Goal: Task Accomplishment & Management: Complete application form

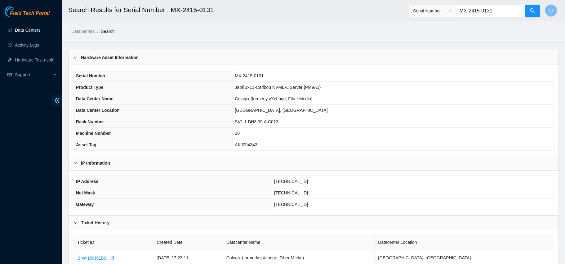
click at [26, 31] on link "Data Centers" at bounding box center [27, 30] width 25 height 5
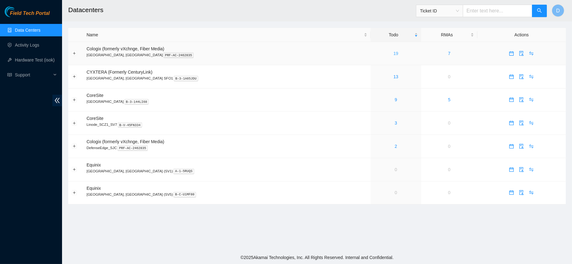
click at [393, 53] on link "19" at bounding box center [395, 53] width 5 height 5
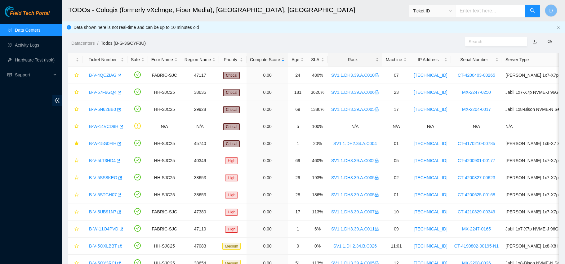
click at [357, 58] on div "Rack" at bounding box center [355, 59] width 48 height 7
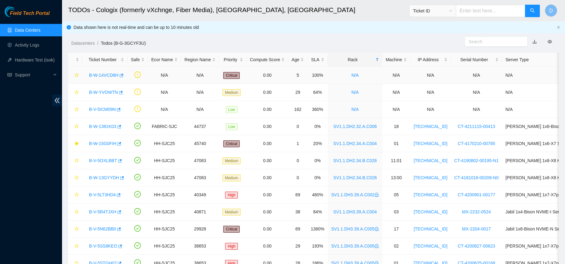
click at [104, 75] on link "B-W-14VCD8H" at bounding box center [103, 75] width 29 height 5
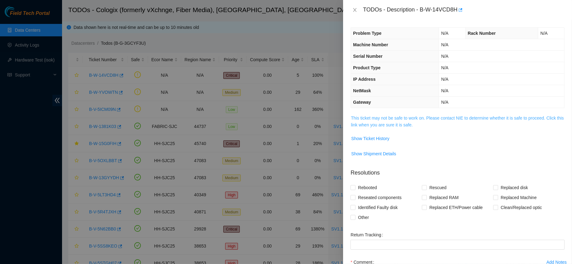
click at [381, 123] on link "This ticket may not be safe to work on. Please contact NIE to determine whether…" at bounding box center [457, 121] width 213 height 12
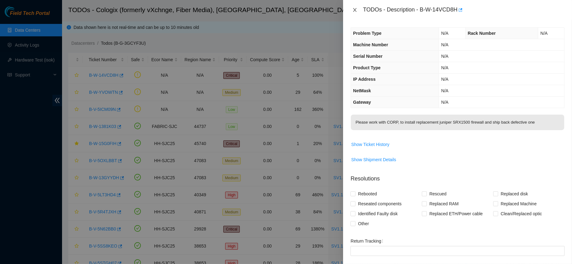
click at [355, 11] on icon "close" at bounding box center [354, 9] width 5 height 5
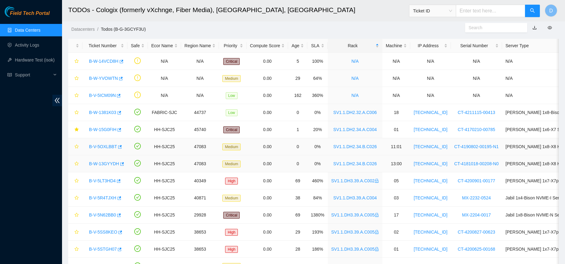
scroll to position [14, 0]
click at [95, 146] on link "B-V-5OXLBBT" at bounding box center [103, 146] width 28 height 5
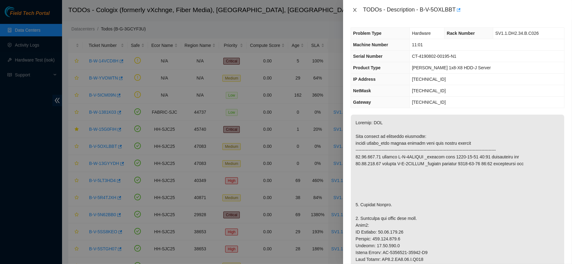
click at [353, 10] on icon "close" at bounding box center [354, 9] width 5 height 5
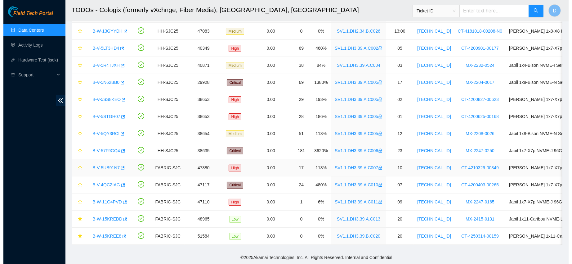
scroll to position [0, 0]
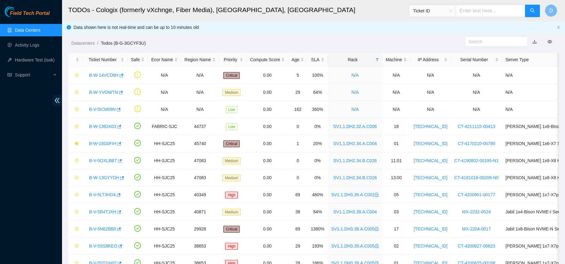
click at [35, 31] on link "Data Centers" at bounding box center [27, 30] width 25 height 5
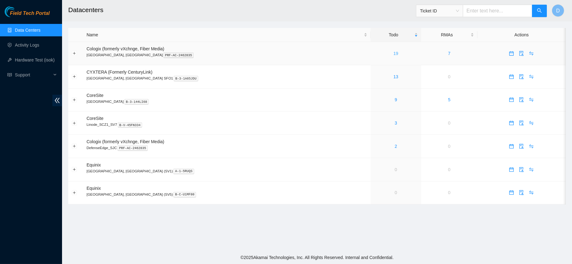
click at [393, 52] on link "19" at bounding box center [395, 53] width 5 height 5
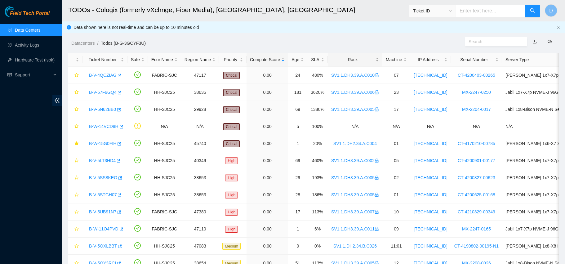
click at [334, 58] on div "Rack" at bounding box center [355, 59] width 48 height 7
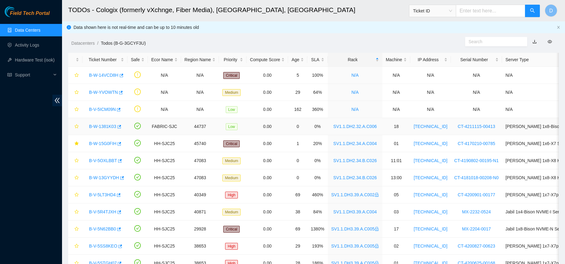
click at [99, 125] on link "B-W-1381K03" at bounding box center [102, 126] width 27 height 5
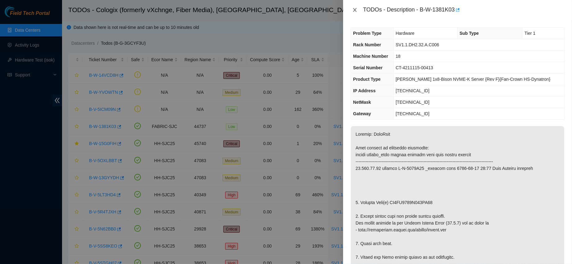
click at [356, 10] on icon "close" at bounding box center [354, 9] width 5 height 5
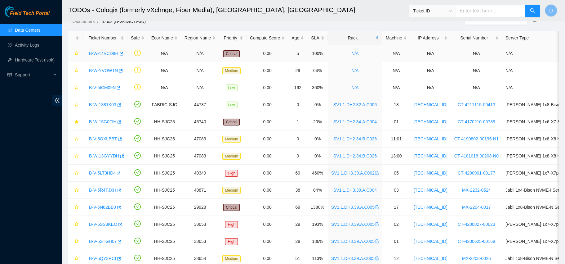
scroll to position [56, 0]
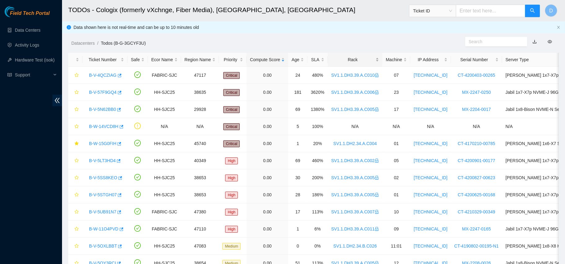
click at [344, 58] on div "Rack" at bounding box center [355, 59] width 48 height 7
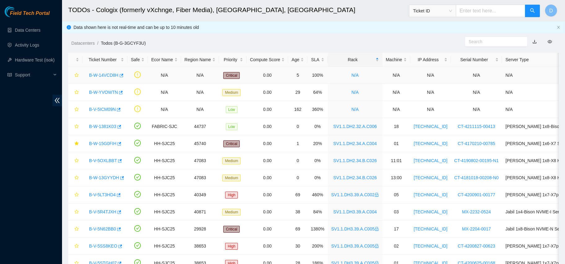
click at [103, 75] on link "B-W-14VCD8H" at bounding box center [103, 75] width 29 height 5
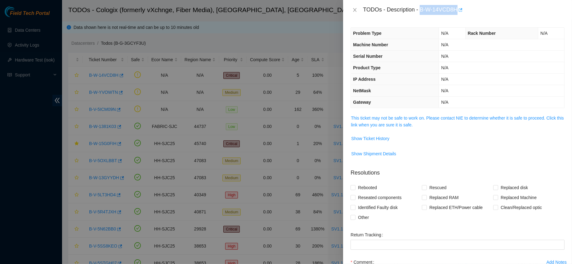
drag, startPoint x: 440, startPoint y: 8, endPoint x: 490, endPoint y: 15, distance: 50.4
click at [490, 15] on div "TODOs - Description - B-W-14VCD8H" at bounding box center [464, 10] width 202 height 10
copy div "B-W-14VCD8H"
click at [352, 14] on div "TODOs - Description - B-W-14VCD8H" at bounding box center [458, 10] width 214 height 10
click at [354, 13] on div "TODOs - Description - B-W-14VCD8H" at bounding box center [458, 10] width 214 height 10
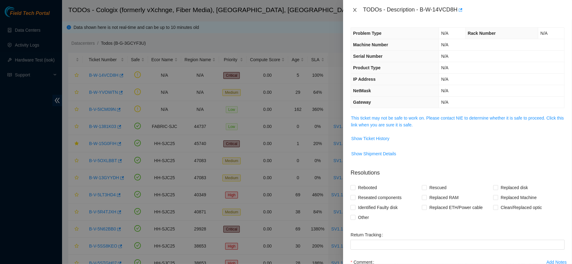
click at [355, 11] on icon "close" at bounding box center [354, 10] width 3 height 4
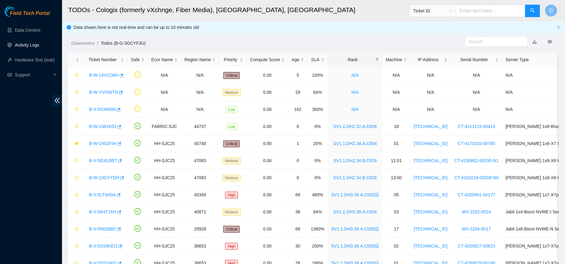
click at [25, 43] on link "Activity Logs" at bounding box center [27, 45] width 25 height 5
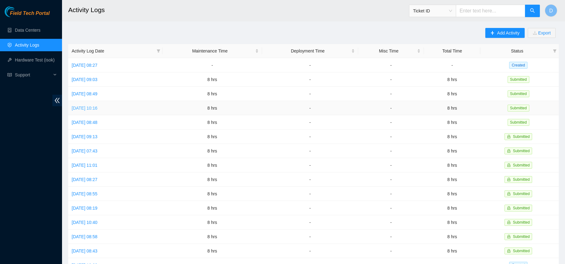
click at [90, 105] on link "Tue, 02 Sep 2025 10:16" at bounding box center [85, 107] width 26 height 5
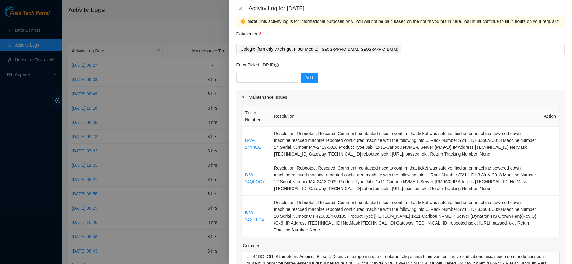
scroll to position [10, 0]
click at [264, 78] on input "text" at bounding box center [267, 77] width 62 height 10
paste input "B-W-14VCD8H"
type input "B-W-14VCD8H"
click at [307, 75] on span "Add" at bounding box center [310, 76] width 8 height 7
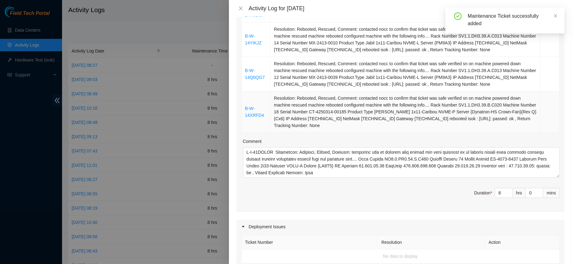
scroll to position [135, 0]
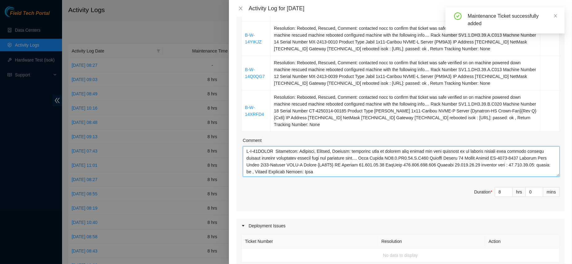
click at [375, 171] on textarea "Comment" at bounding box center [401, 161] width 317 height 30
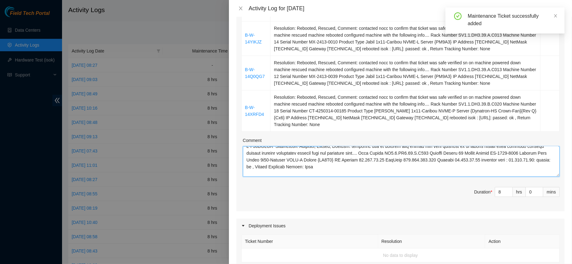
scroll to position [12, 0]
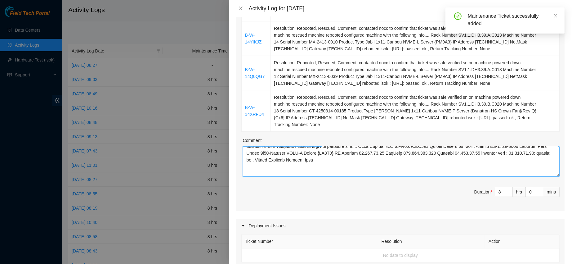
paste textarea "B-W-14VCD8H"
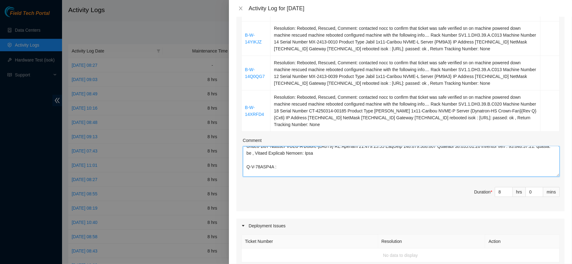
paste textarea "Resolution: Other, Rebooted, Reseated components, Comment: Worked with NIE and …"
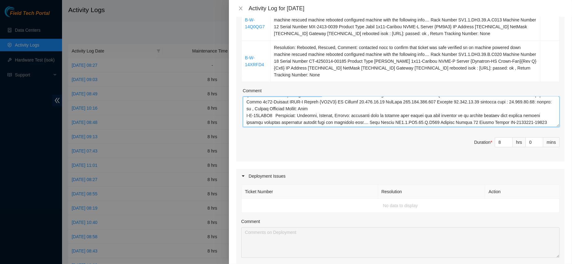
scroll to position [84, 0]
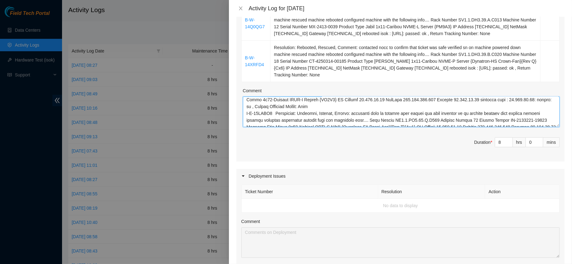
click at [392, 105] on textarea "Comment" at bounding box center [401, 111] width 317 height 30
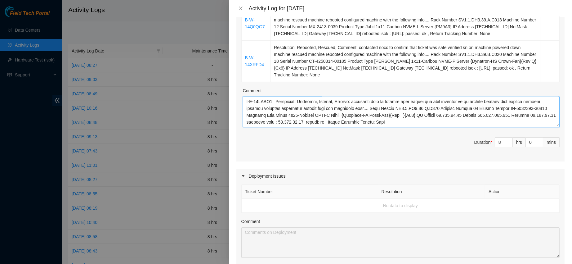
scroll to position [0, 0]
click at [369, 109] on textarea "Comment" at bounding box center [401, 111] width 317 height 30
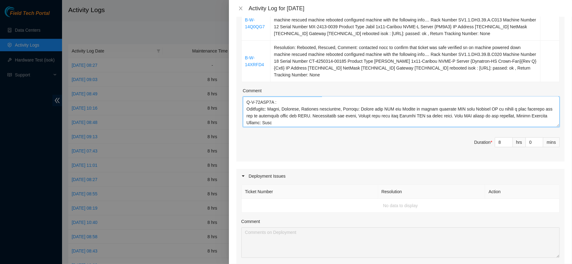
scroll to position [35, 0]
click at [305, 99] on textarea "Comment" at bounding box center [401, 111] width 317 height 30
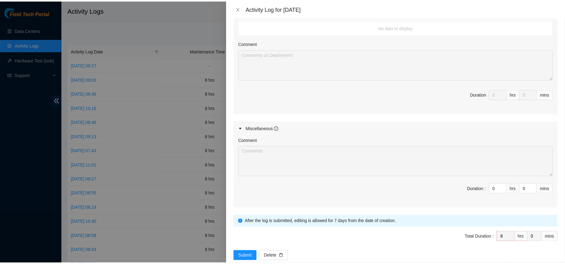
scroll to position [373, 0]
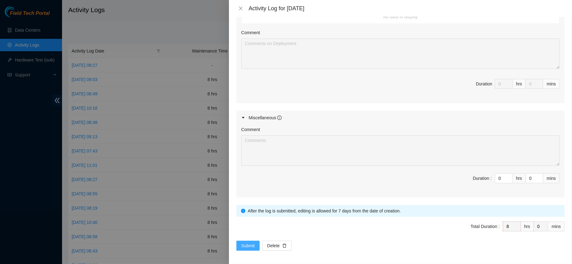
type textarea "B-W-14YIKJZ Resolution: Rebooted, Rescued, Comment: contacted nocc to confirm t…"
click at [244, 245] on span "Submit" at bounding box center [248, 245] width 14 height 7
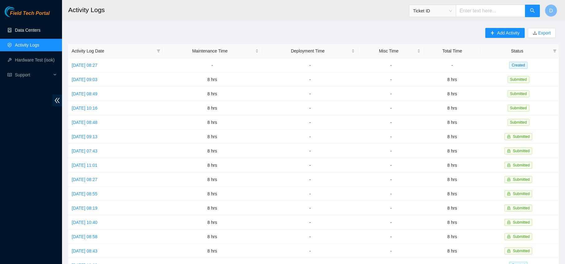
click at [40, 28] on link "Data Centers" at bounding box center [27, 30] width 25 height 5
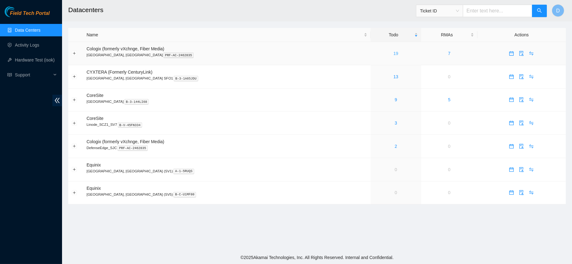
click at [393, 51] on link "19" at bounding box center [395, 53] width 5 height 5
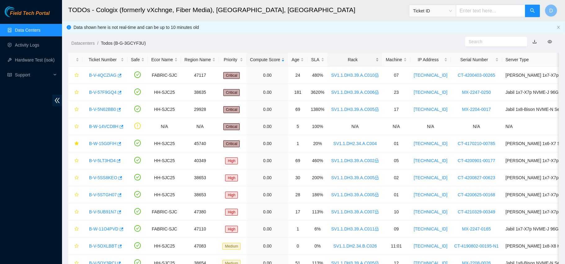
click at [342, 56] on div "Rack" at bounding box center [355, 59] width 48 height 7
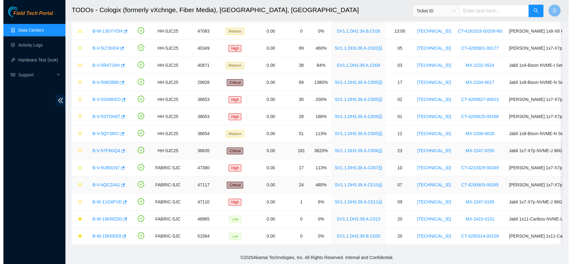
scroll to position [152, 0]
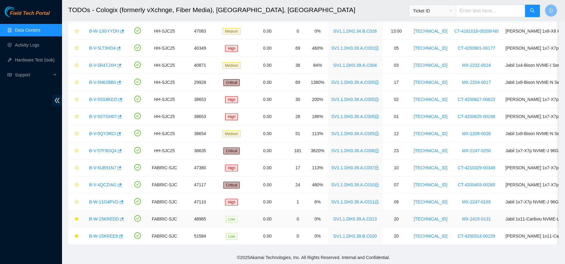
click at [105, 216] on link "B-W-15KREDD" at bounding box center [104, 218] width 30 height 5
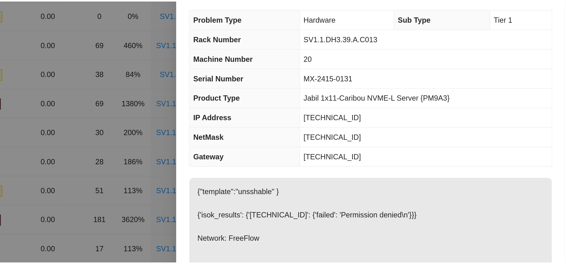
scroll to position [152, 0]
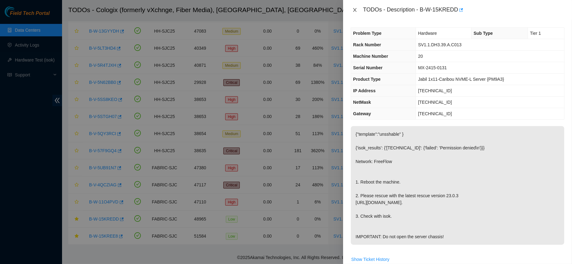
click at [358, 10] on button "Close" at bounding box center [355, 10] width 9 height 6
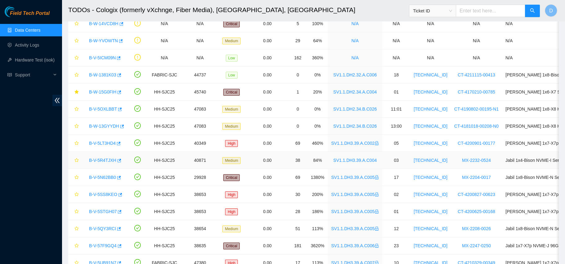
scroll to position [9, 0]
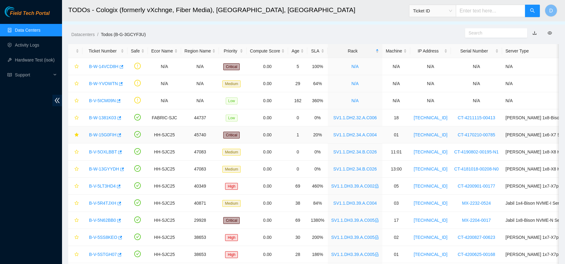
click at [107, 136] on link "B-W-15G0FIH" at bounding box center [102, 134] width 27 height 5
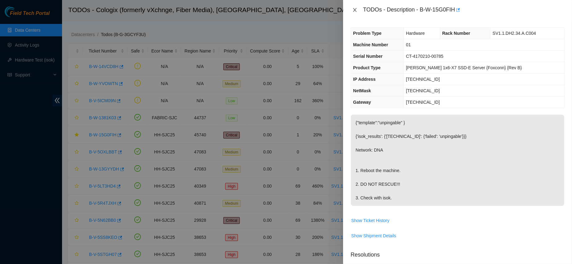
click at [356, 7] on button "Close" at bounding box center [355, 10] width 9 height 6
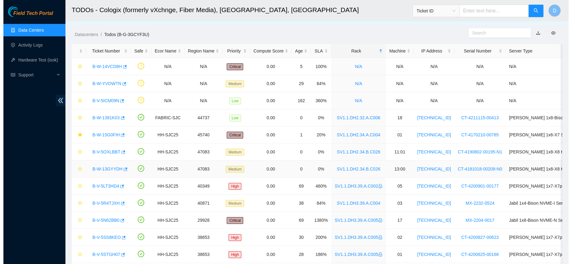
scroll to position [153, 0]
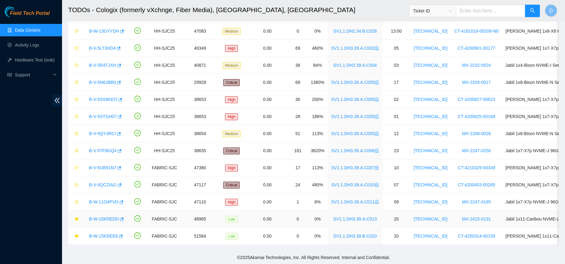
click at [101, 216] on link "B-W-15KREDD" at bounding box center [104, 218] width 30 height 5
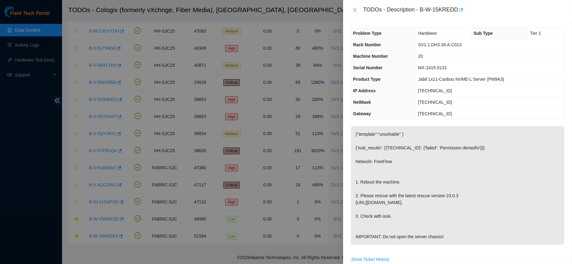
scroll to position [215, 0]
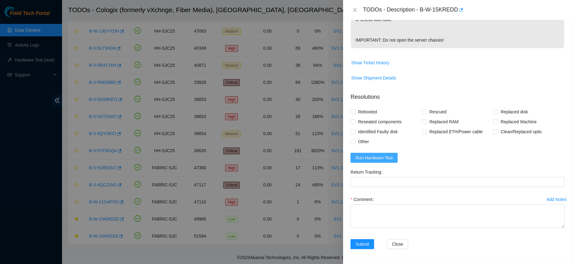
click at [367, 155] on span "Run Hardware Test" at bounding box center [374, 157] width 37 height 7
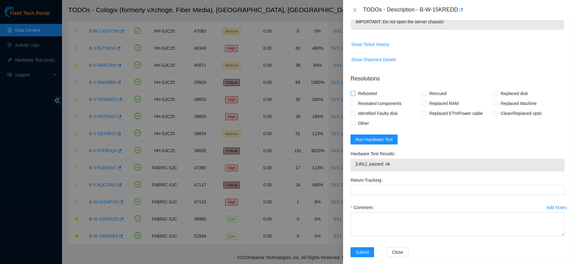
click at [362, 98] on span "Rebooted" at bounding box center [368, 93] width 24 height 10
click at [355, 95] on input "Rebooted" at bounding box center [353, 93] width 4 height 4
checkbox input "true"
click at [435, 105] on form "Resolutions Rebooted Rescued Replaced disk Reseated components Replaced RAM Rep…" at bounding box center [458, 166] width 214 height 195
click at [427, 98] on span "Rescued" at bounding box center [438, 93] width 22 height 10
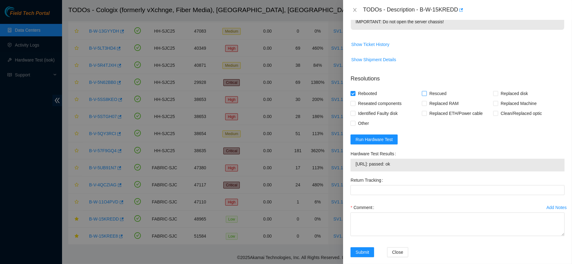
click at [426, 95] on input "Rescued" at bounding box center [424, 93] width 4 height 4
checkbox input "true"
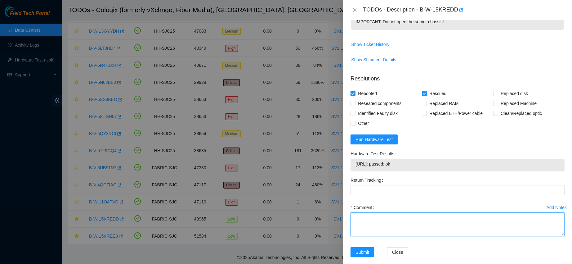
click at [371, 236] on textarea "Comment" at bounding box center [458, 224] width 214 height 24
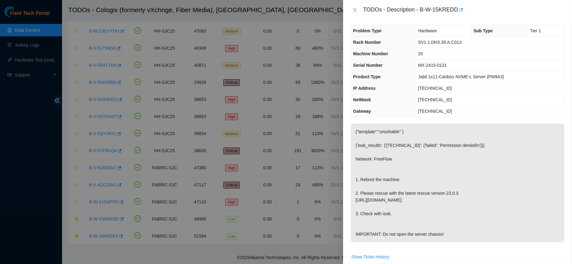
scroll to position [0, 0]
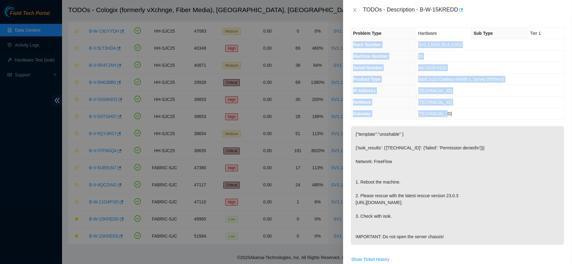
drag, startPoint x: 352, startPoint y: 43, endPoint x: 459, endPoint y: 111, distance: 126.4
click at [459, 111] on tbody "Problem Type Hardware Sub Type Tier 1 Rack Number SV1.1.DH3.39.A.C013 Machine N…" at bounding box center [457, 74] width 213 height 92
copy tbody "Rack Number SV1.1.DH3.39.A.C013 Machine Number 20 Serial Number MX-2415-0131 Pr…"
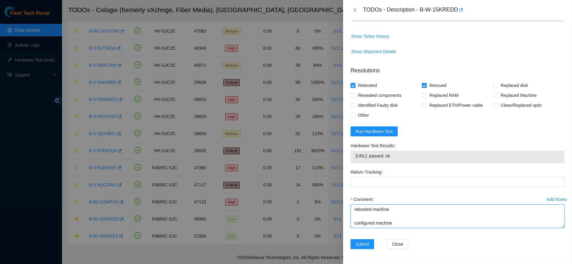
click at [369, 224] on textarea "confirmed with nocc that ticket was safe verified sn on machin e machine link l…" at bounding box center [458, 216] width 214 height 24
paste textarea "Rack Number SV1.1.DH3.39.A.C013 Machine Number 20 Serial Number MX-2415-0131 Pr…"
click at [368, 157] on span "72.246.40.87: passed: ok" at bounding box center [458, 155] width 204 height 7
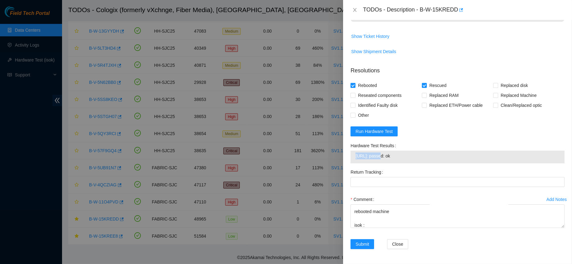
click at [368, 157] on span "72.246.40.87: passed: ok" at bounding box center [458, 155] width 204 height 7
copy span "72.246.40.87: passed: ok"
click at [373, 226] on textarea "confirmed with nocc that ticket was safe verified sn on machin e machine link l…" at bounding box center [458, 216] width 214 height 24
paste textarea "72.246.40.87: passed: ok"
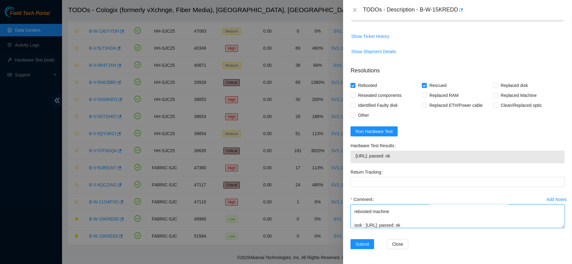
scroll to position [134, 0]
type textarea "confirmed with nocc that ticket was safe verified sn on machin e machine link l…"
click at [364, 244] on span "Submit" at bounding box center [363, 243] width 14 height 7
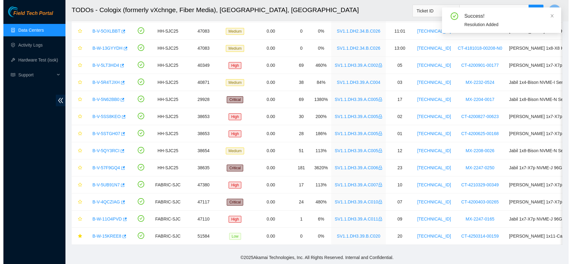
scroll to position [0, 0]
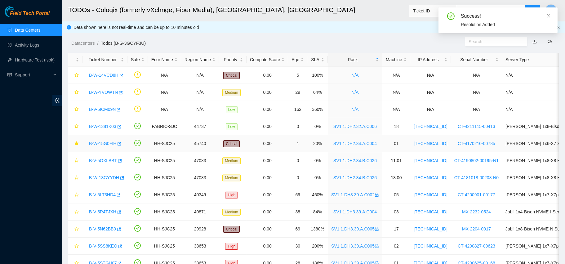
click at [99, 142] on link "B-W-15G0FIH" at bounding box center [102, 143] width 27 height 5
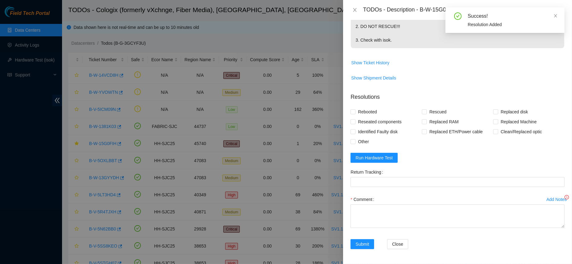
scroll to position [183, 0]
click at [379, 153] on button "Run Hardware Test" at bounding box center [374, 158] width 47 height 10
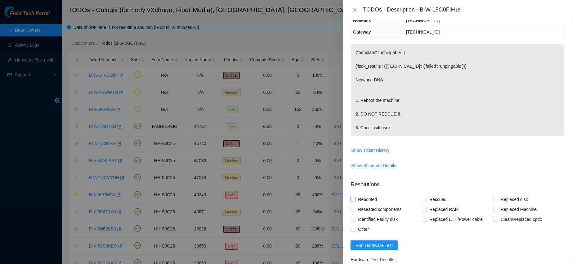
click at [353, 201] on input "Rebooted" at bounding box center [353, 199] width 4 height 4
checkbox input "true"
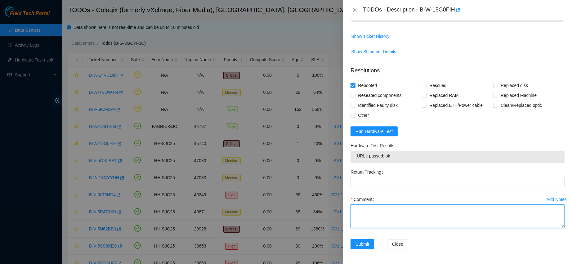
click at [379, 215] on textarea "Comment" at bounding box center [458, 216] width 214 height 24
click at [378, 155] on span "23.217.58.204: passed: ok" at bounding box center [458, 155] width 204 height 7
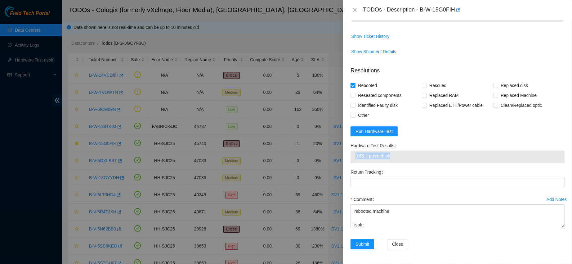
copy span "23.217.58.204: passed: ok"
click at [372, 229] on div "Comment contacted nocc to confirm that ticket was safe verified sn on machine c…" at bounding box center [458, 212] width 214 height 37
click at [374, 221] on textarea "contacted nocc to confirm that ticket was safe verified sn on machine connected…" at bounding box center [458, 216] width 214 height 24
paste textarea "23.217.58.204: passed: ok"
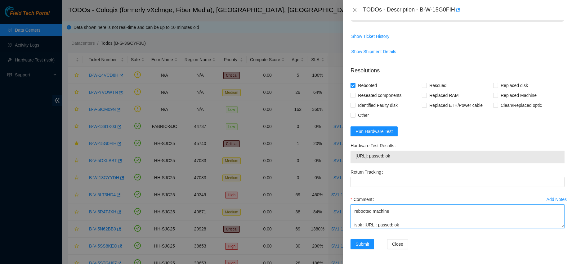
scroll to position [60, 0]
click at [374, 221] on textarea "contacted nocc to confirm that ticket was safe verified sn on machine connected…" at bounding box center [458, 216] width 214 height 24
click at [392, 212] on textarea "contacted nocc to confirm that ticket was safe verified sn on machine connected…" at bounding box center [458, 216] width 214 height 24
drag, startPoint x: 402, startPoint y: 223, endPoint x: 353, endPoint y: 171, distance: 71.8
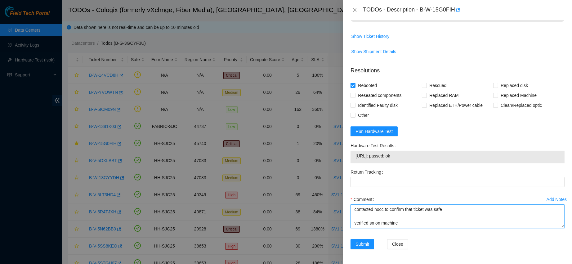
click at [353, 171] on form "Resolutions Rebooted Rescued Replaced disk Reseated components Replaced RAM Rep…" at bounding box center [458, 158] width 214 height 195
type textarea "contacted nocc to confirm that ticket was safe verified sn on machine connected…"
click at [353, 171] on label "Return Tracking" at bounding box center [368, 172] width 35 height 10
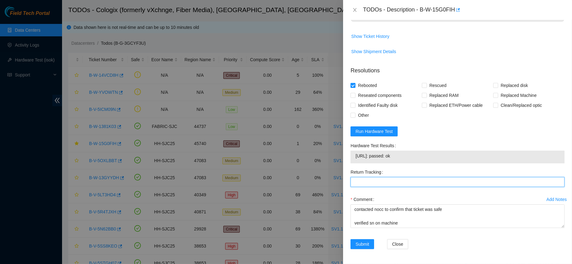
click at [353, 177] on Tracking "Return Tracking" at bounding box center [458, 182] width 214 height 10
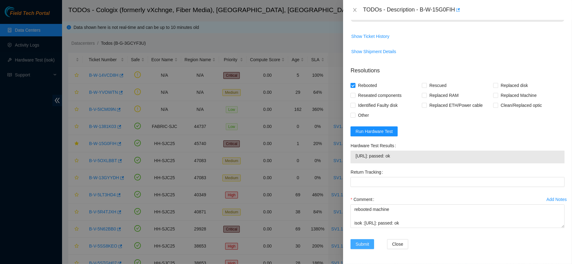
click at [362, 245] on span "Submit" at bounding box center [363, 243] width 14 height 7
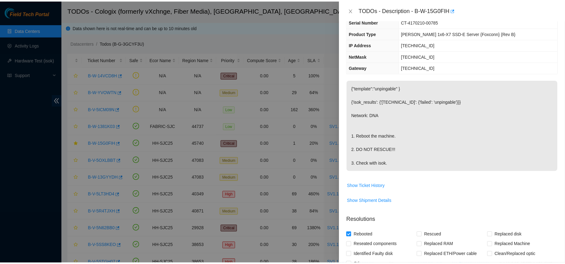
scroll to position [0, 0]
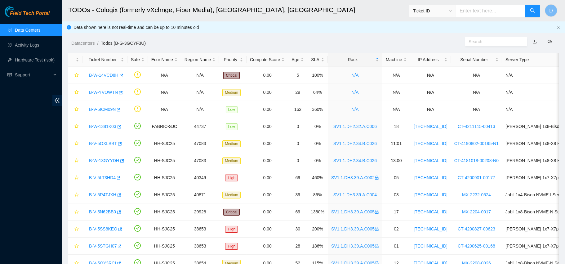
click at [21, 28] on link "Data Centers" at bounding box center [27, 30] width 25 height 5
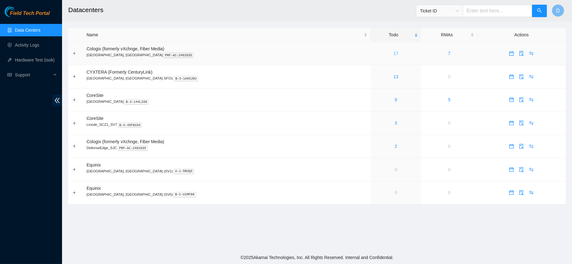
click at [393, 55] on link "17" at bounding box center [395, 53] width 5 height 5
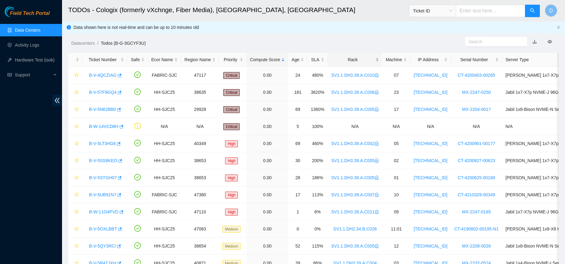
click at [347, 56] on div "Rack" at bounding box center [355, 59] width 48 height 7
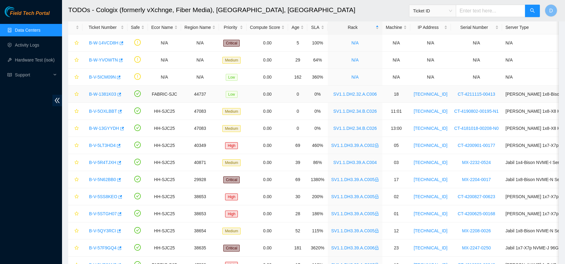
scroll to position [32, 0]
click at [99, 92] on link "B-W-1381K03" at bounding box center [102, 94] width 27 height 5
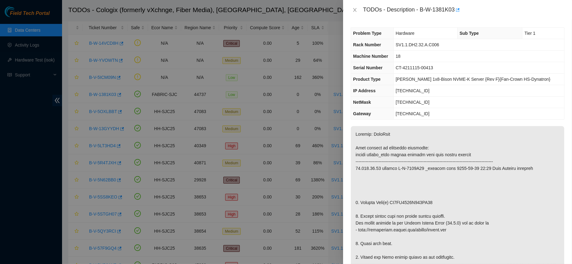
click at [354, 7] on div "TODOs - Description - B-W-1381K03" at bounding box center [458, 10] width 214 height 10
click at [355, 8] on icon "close" at bounding box center [354, 9] width 5 height 5
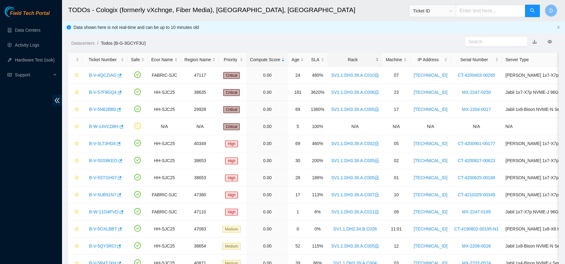
click at [336, 58] on div "Rack" at bounding box center [355, 59] width 48 height 7
